Goal: Task Accomplishment & Management: Manage account settings

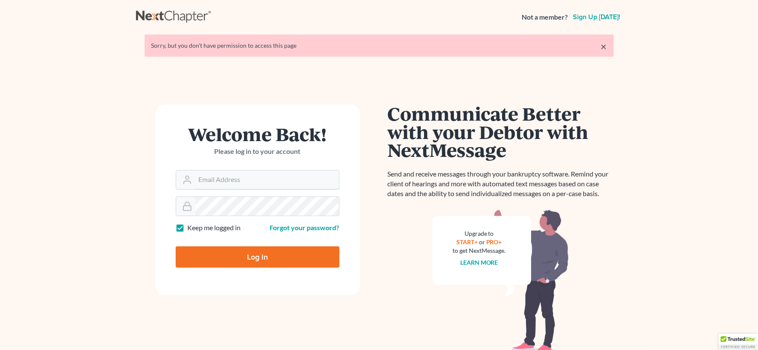
type input "[EMAIL_ADDRESS][DOMAIN_NAME]"
click at [291, 262] on input "Log In" at bounding box center [258, 257] width 164 height 21
type input "Thinking..."
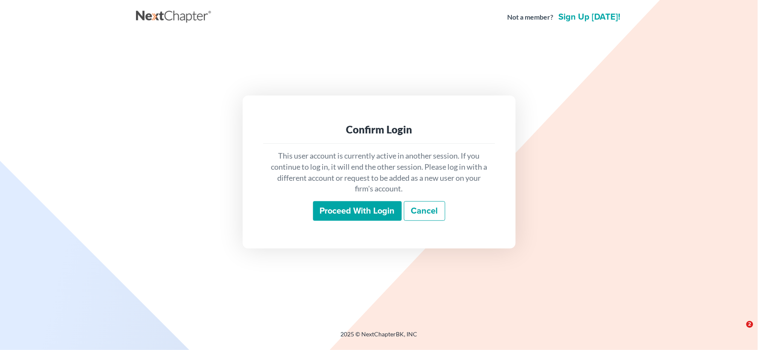
click at [385, 213] on input "Proceed with login" at bounding box center [357, 211] width 89 height 20
